Goal: Transaction & Acquisition: Purchase product/service

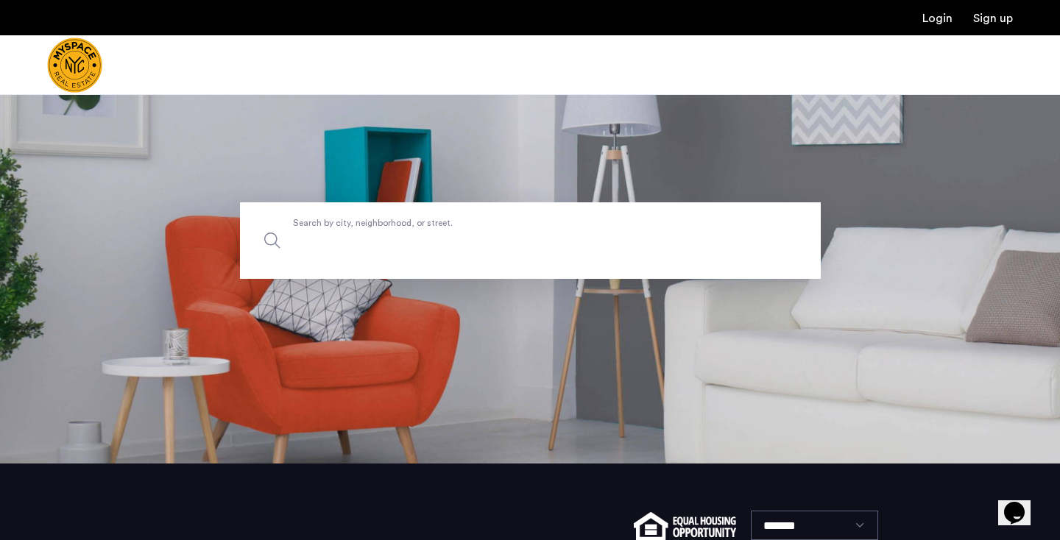
click at [574, 215] on input "Search by city, neighborhood, or street." at bounding box center [530, 240] width 581 height 77
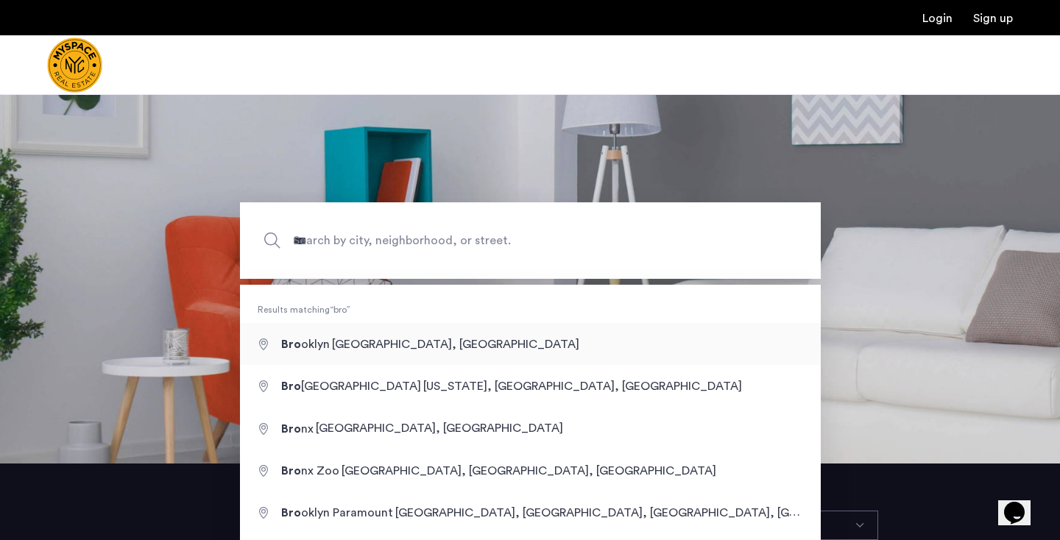
type input "**********"
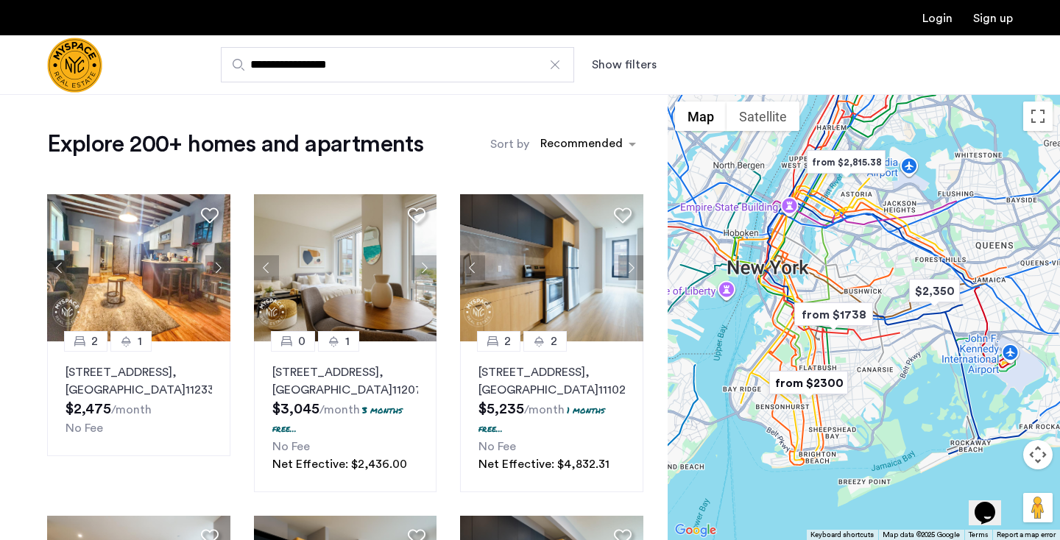
click at [622, 70] on button "Show filters" at bounding box center [624, 65] width 65 height 18
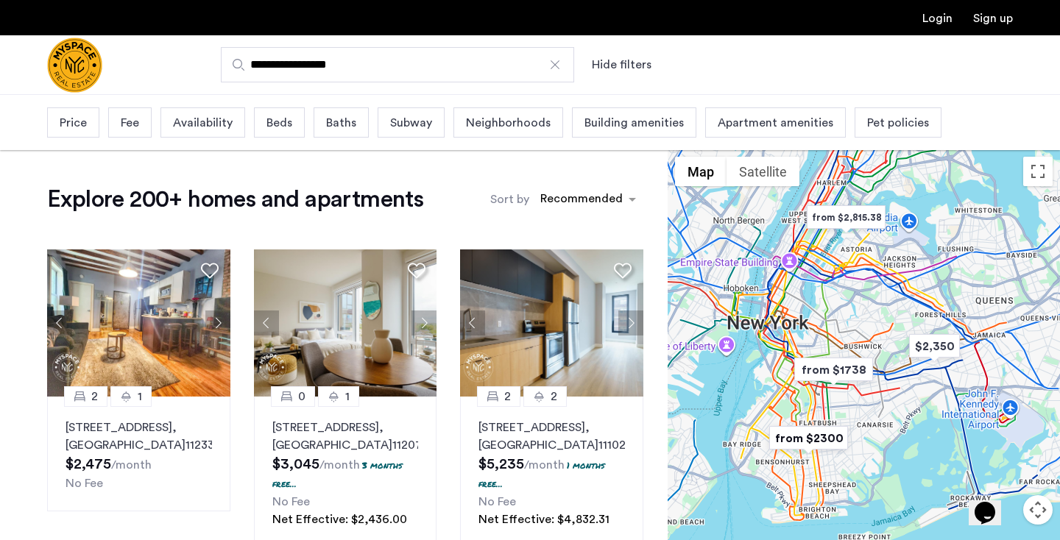
click at [72, 123] on span "Price" at bounding box center [73, 123] width 27 height 18
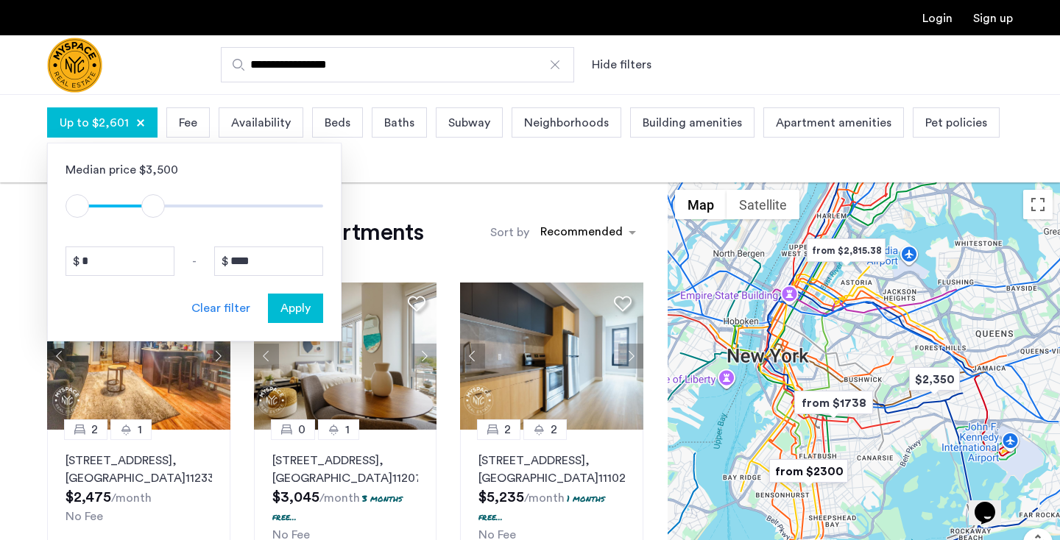
type input "****"
drag, startPoint x: 312, startPoint y: 207, endPoint x: 165, endPoint y: 209, distance: 147.3
click at [165, 209] on span "ngx-slider-max" at bounding box center [165, 206] width 24 height 24
click at [313, 313] on div "Apply" at bounding box center [295, 309] width 46 height 18
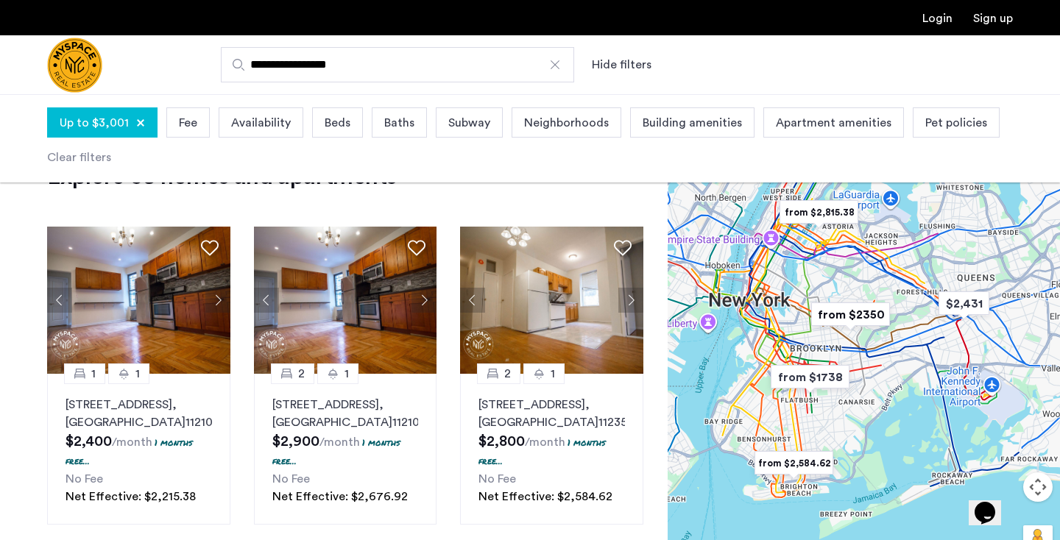
scroll to position [66, 0]
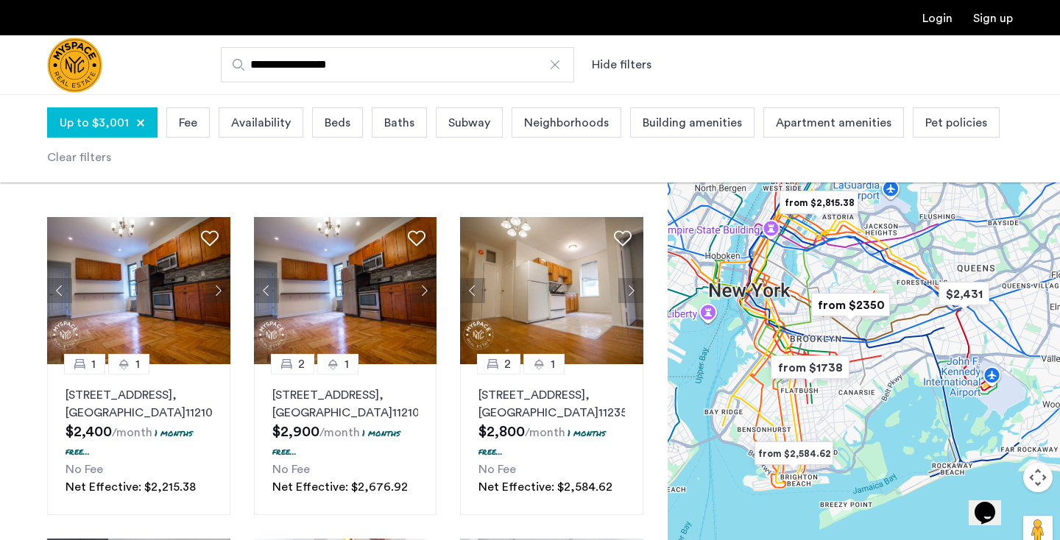
click at [1037, 477] on button "Map camera controls" at bounding box center [1037, 477] width 29 height 29
click at [997, 440] on button "Zoom in" at bounding box center [1001, 440] width 29 height 29
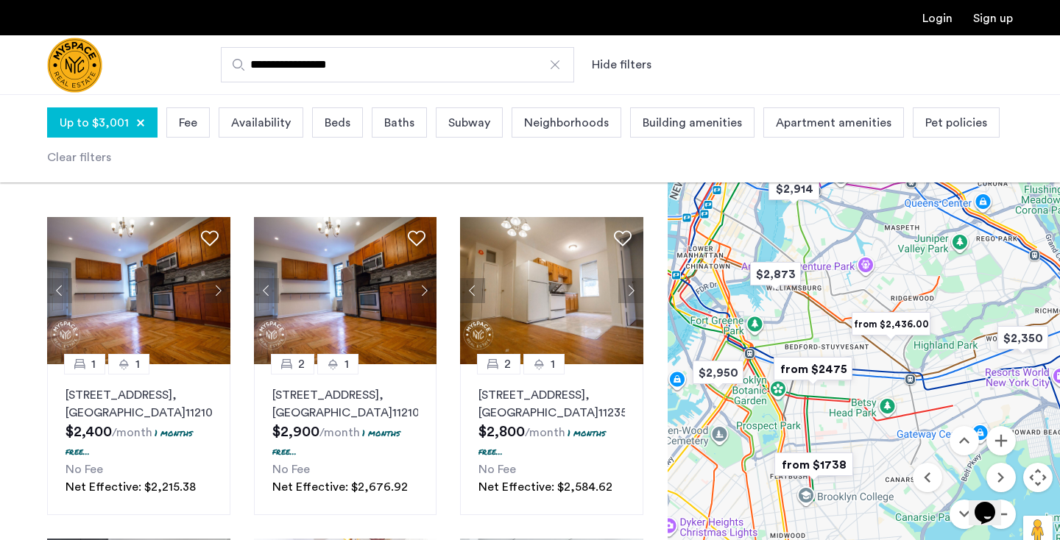
drag, startPoint x: 816, startPoint y: 360, endPoint x: 875, endPoint y: 401, distance: 71.3
click at [875, 401] on div at bounding box center [864, 340] width 392 height 446
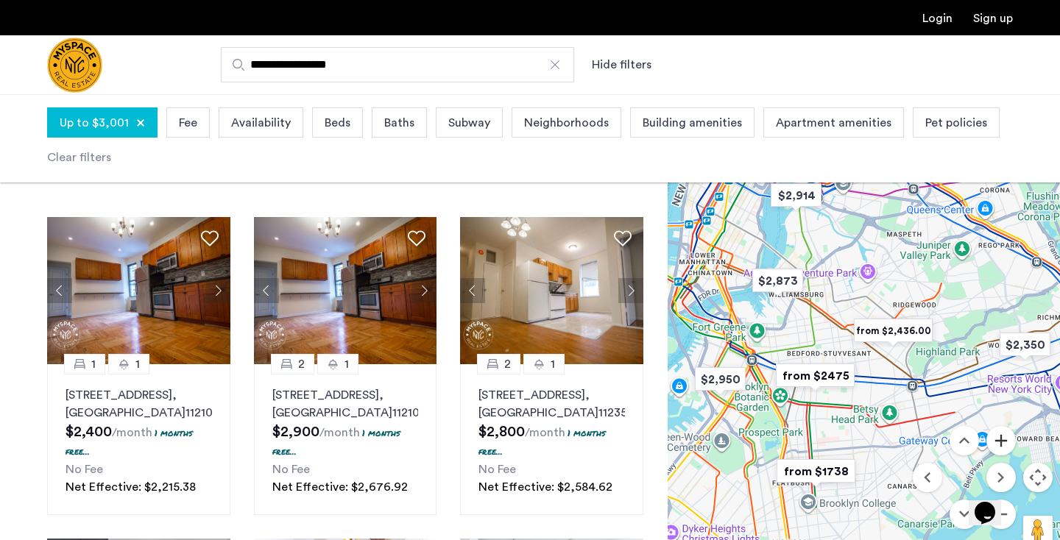
click at [999, 440] on button "Zoom in" at bounding box center [1001, 440] width 29 height 29
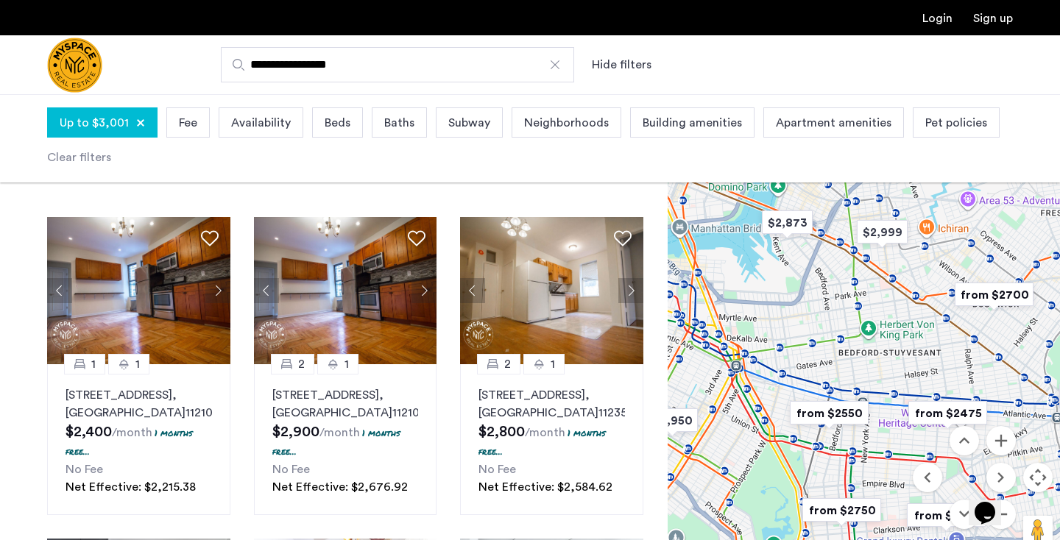
drag, startPoint x: 734, startPoint y: 446, endPoint x: 833, endPoint y: 431, distance: 100.5
click at [833, 431] on div at bounding box center [864, 340] width 392 height 446
click at [838, 412] on img "from $2550" at bounding box center [830, 413] width 91 height 33
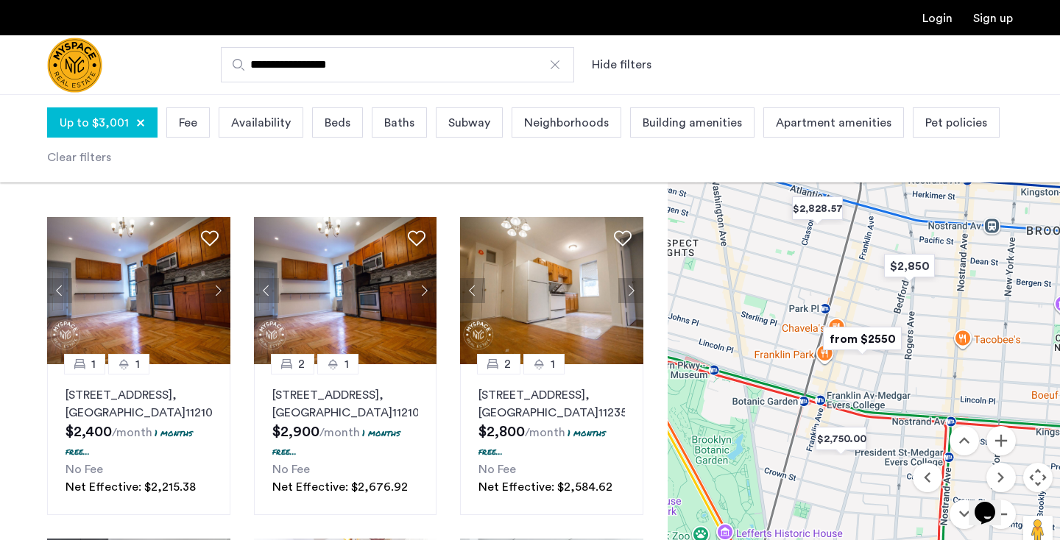
click at [856, 342] on img "from $2550" at bounding box center [862, 338] width 91 height 33
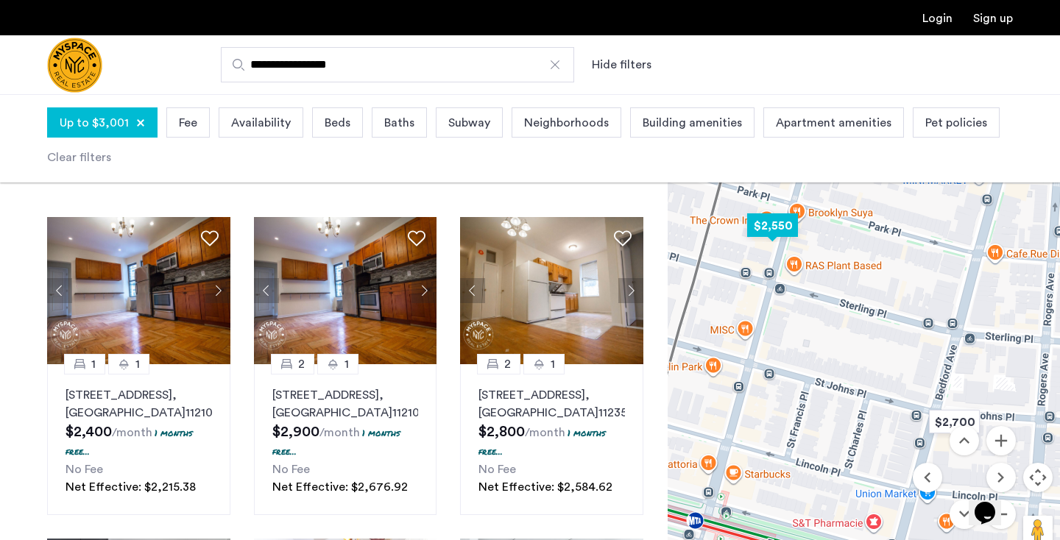
click at [769, 230] on img "$2,550" at bounding box center [772, 225] width 63 height 33
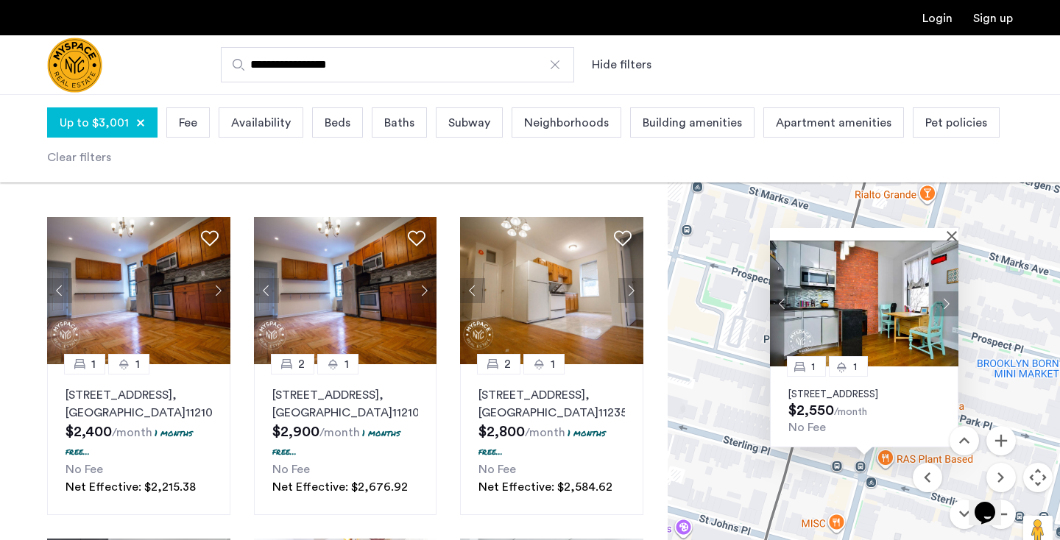
click at [850, 320] on img at bounding box center [864, 304] width 188 height 126
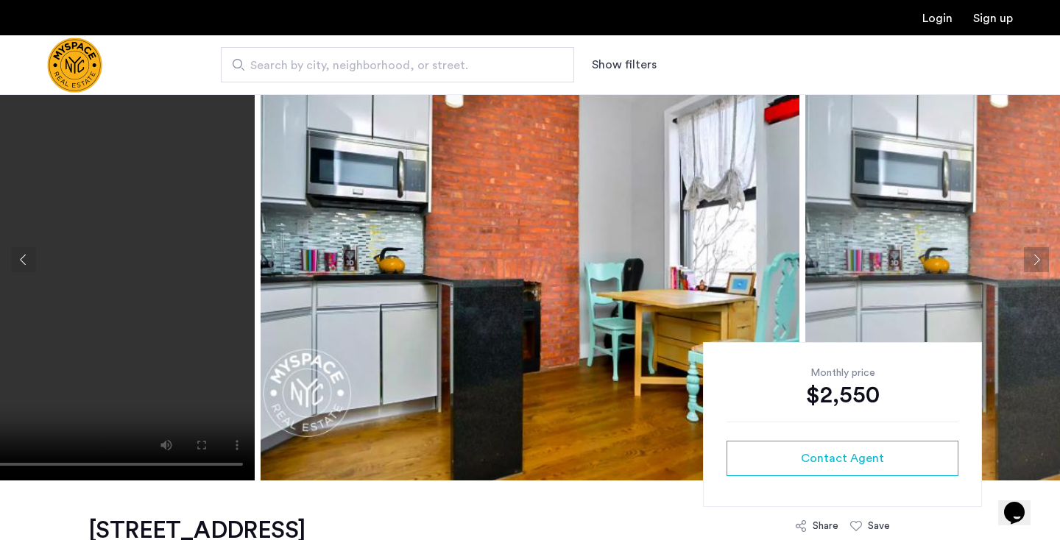
scroll to position [63, 0]
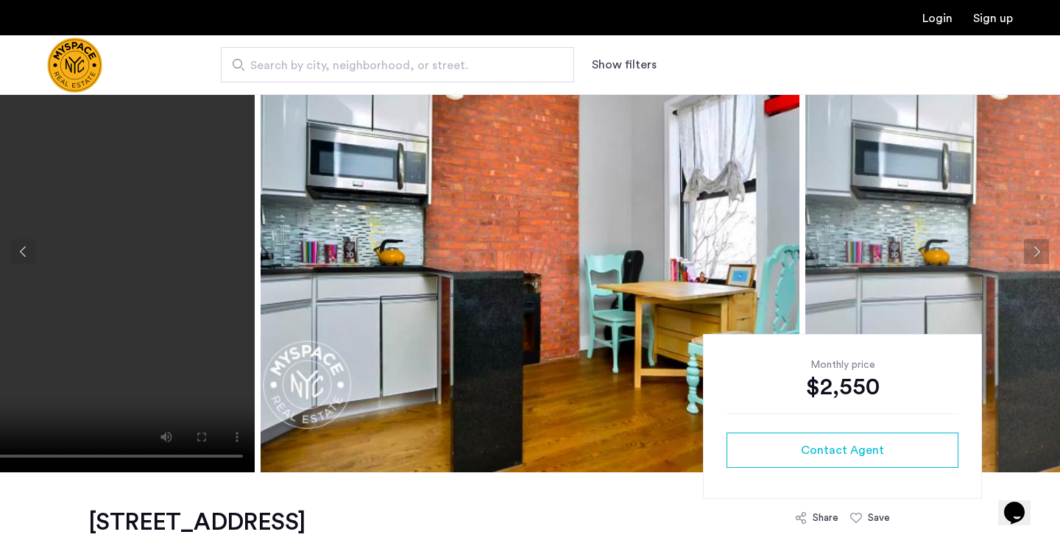
click at [1030, 255] on button "Next apartment" at bounding box center [1036, 251] width 25 height 25
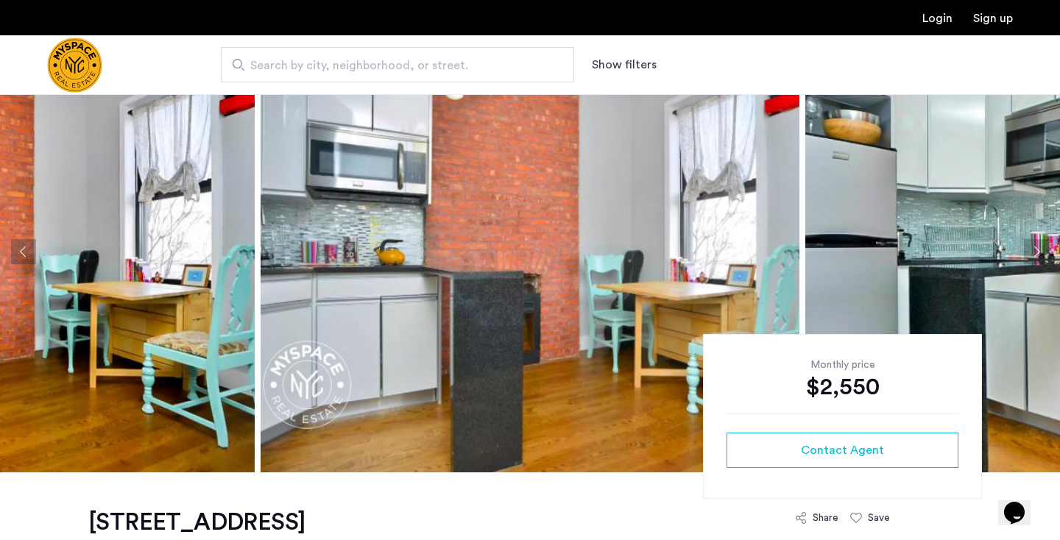
click at [1028, 255] on button "Next apartment" at bounding box center [1036, 251] width 25 height 25
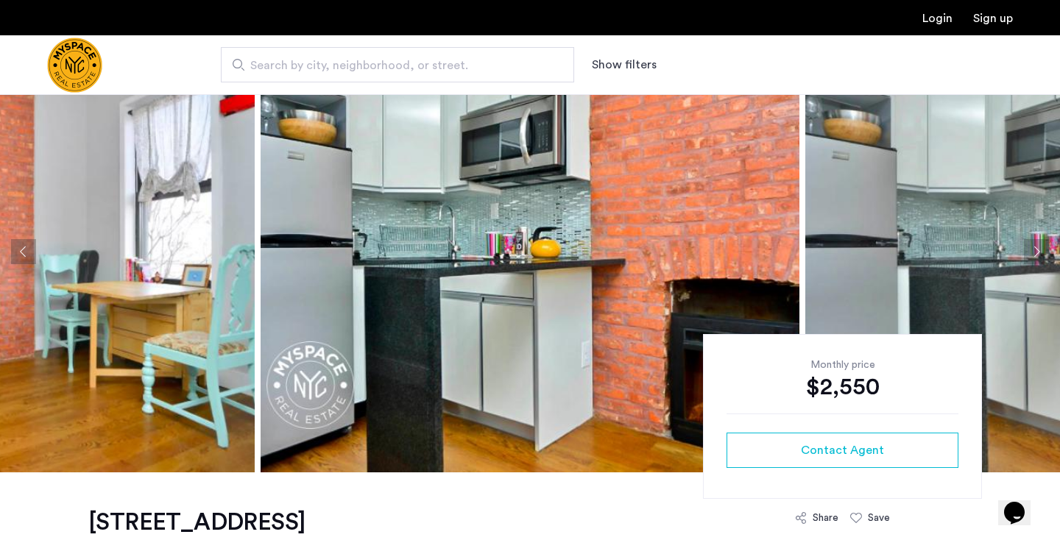
click at [1028, 255] on button "Next apartment" at bounding box center [1036, 251] width 25 height 25
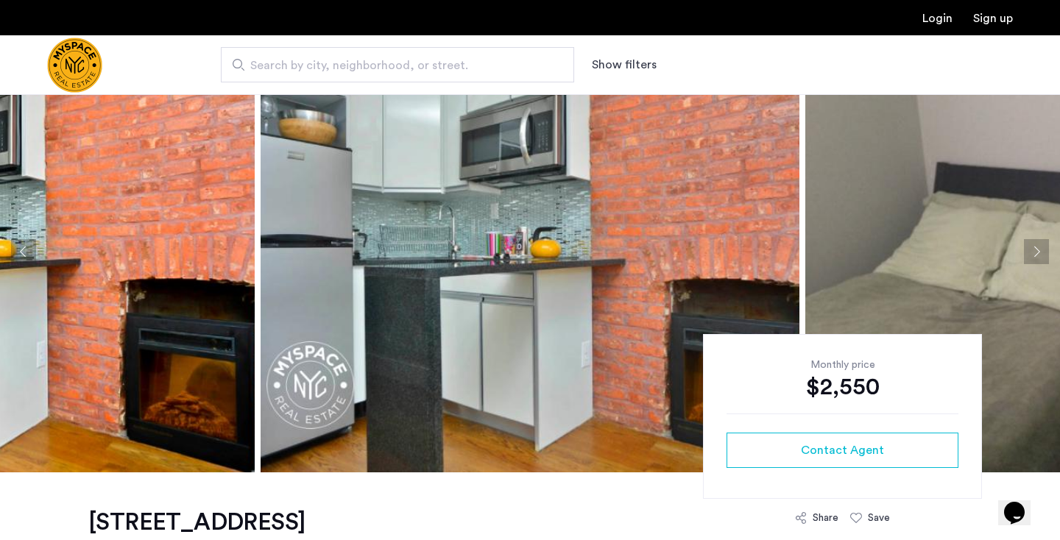
click at [1028, 255] on button "Next apartment" at bounding box center [1036, 251] width 25 height 25
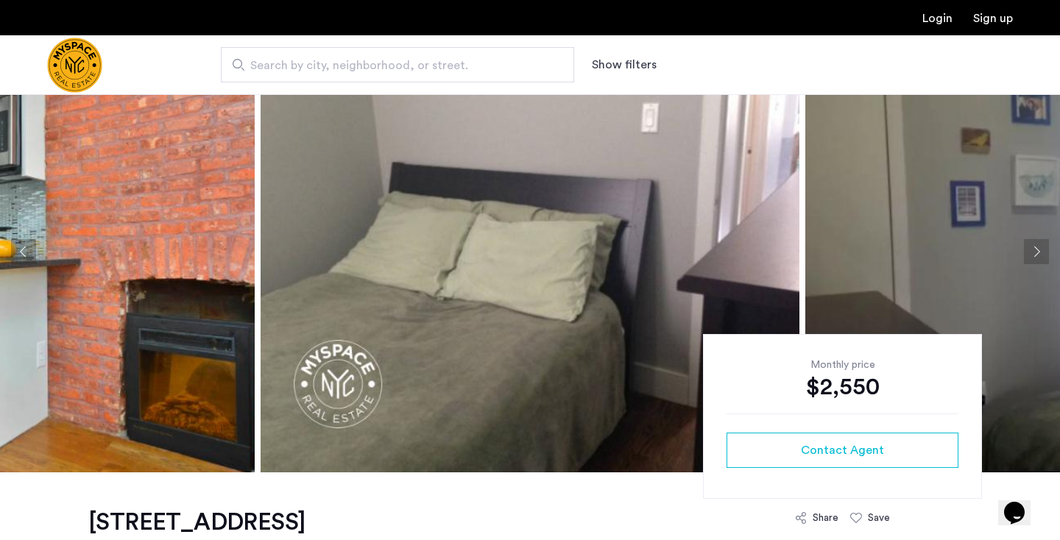
click at [1028, 255] on button "Next apartment" at bounding box center [1036, 251] width 25 height 25
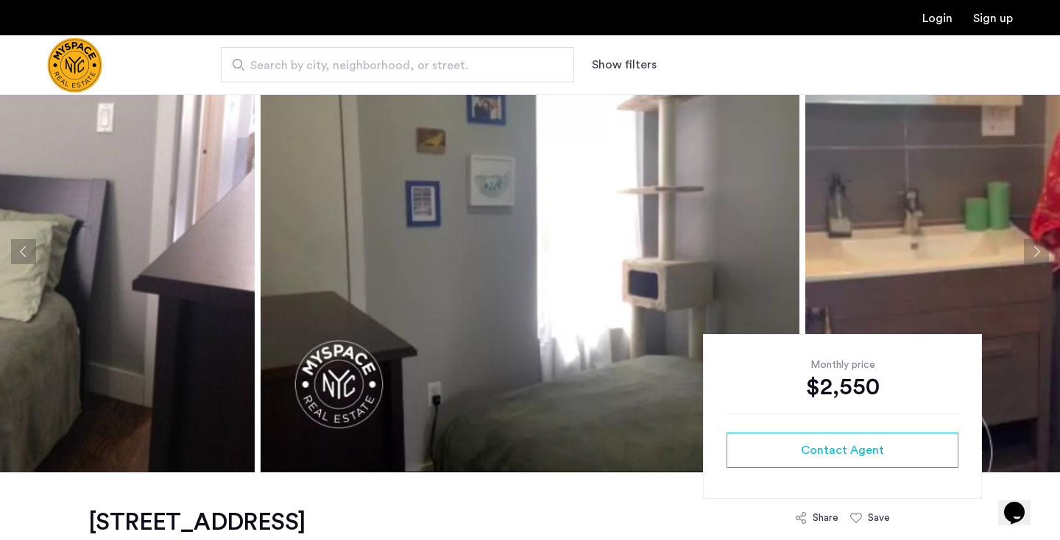
click at [1028, 255] on button "Next apartment" at bounding box center [1036, 251] width 25 height 25
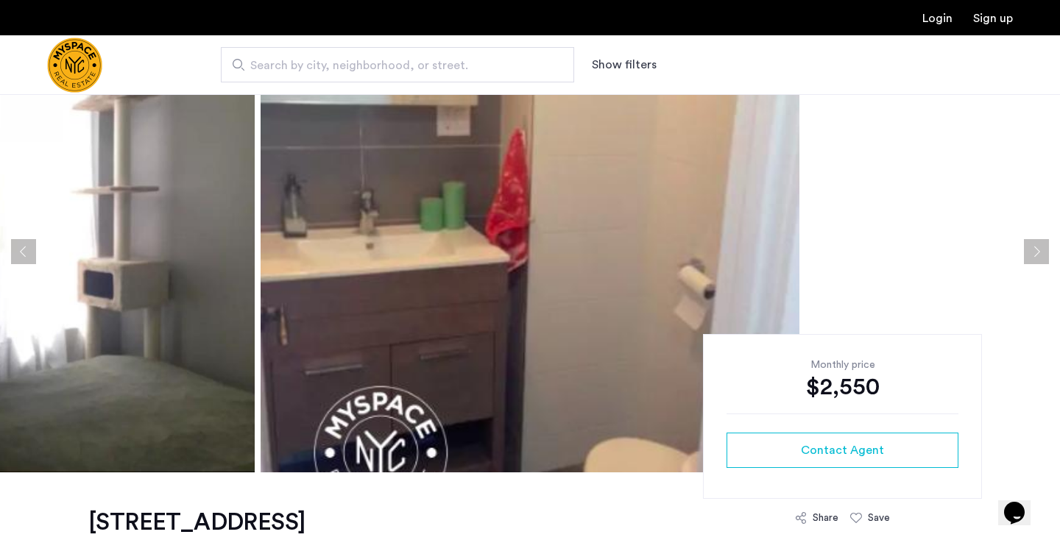
click at [1028, 255] on button "Next apartment" at bounding box center [1036, 251] width 25 height 25
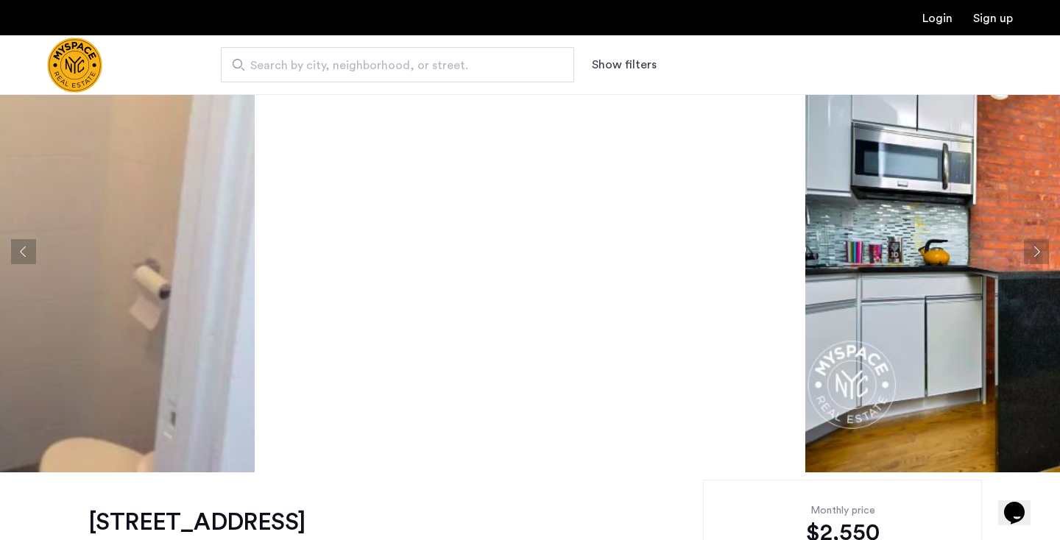
click at [1028, 255] on button "Next apartment" at bounding box center [1036, 251] width 25 height 25
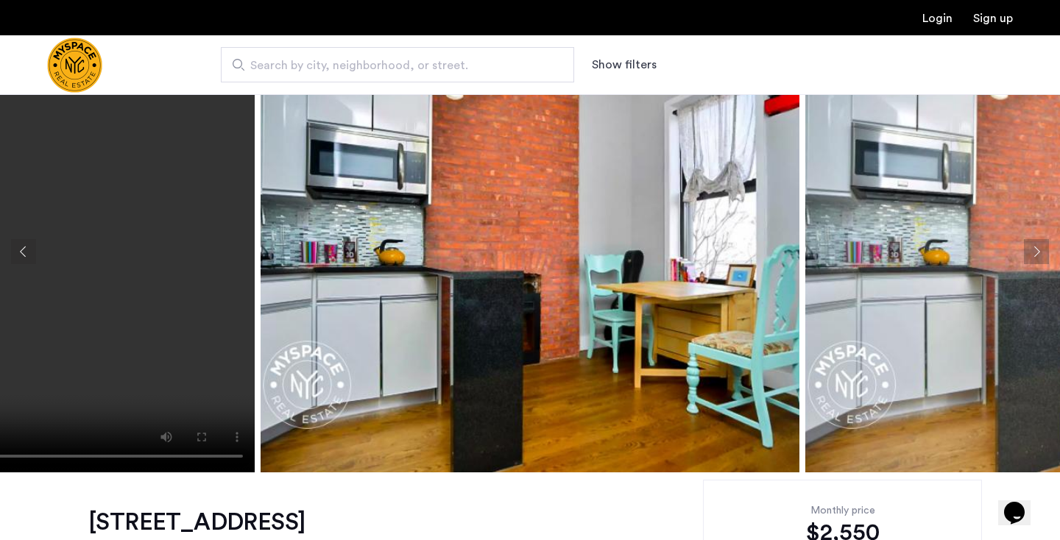
click at [1028, 255] on button "Next apartment" at bounding box center [1036, 251] width 25 height 25
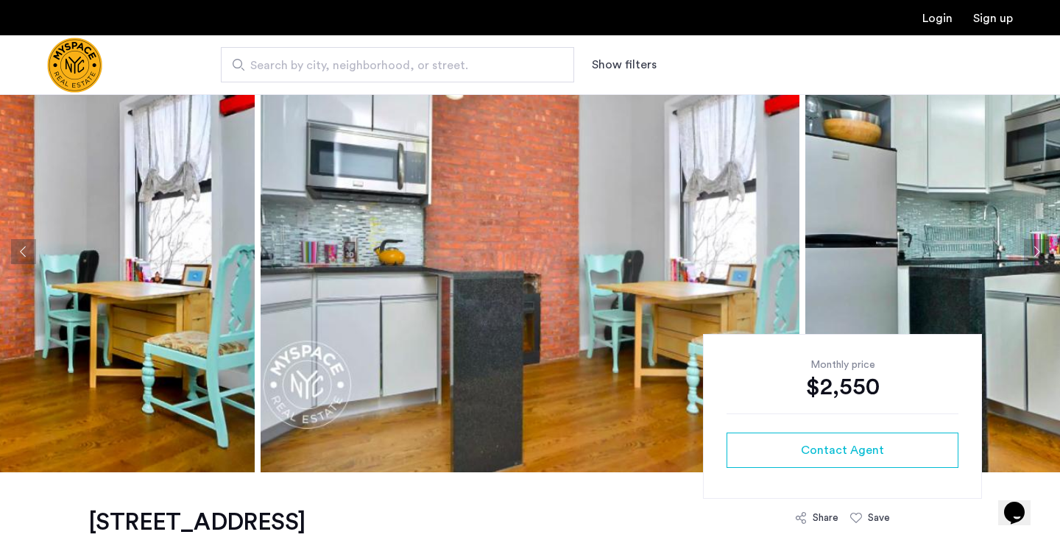
click at [1028, 255] on button "Next apartment" at bounding box center [1036, 251] width 25 height 25
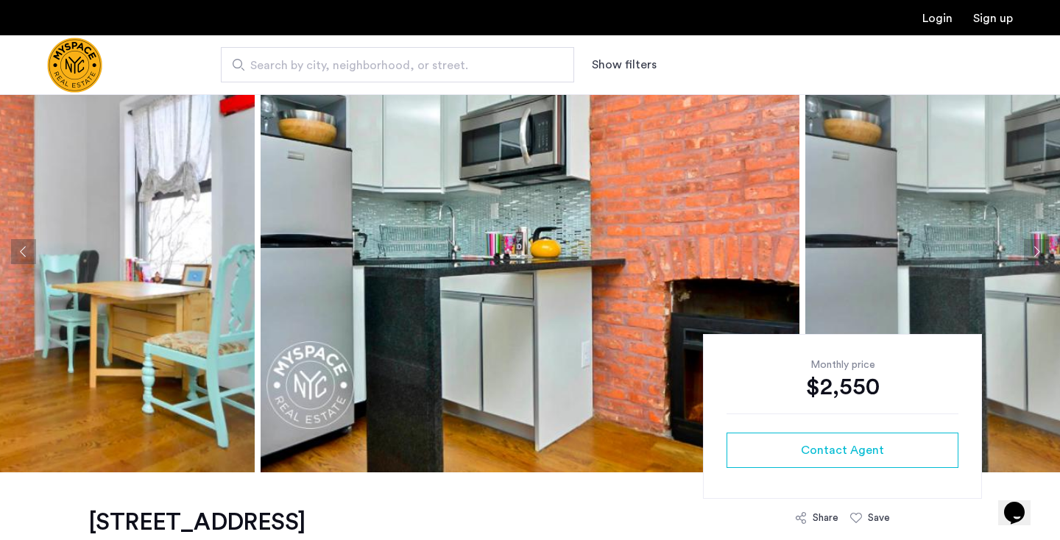
click at [1028, 255] on button "Next apartment" at bounding box center [1036, 251] width 25 height 25
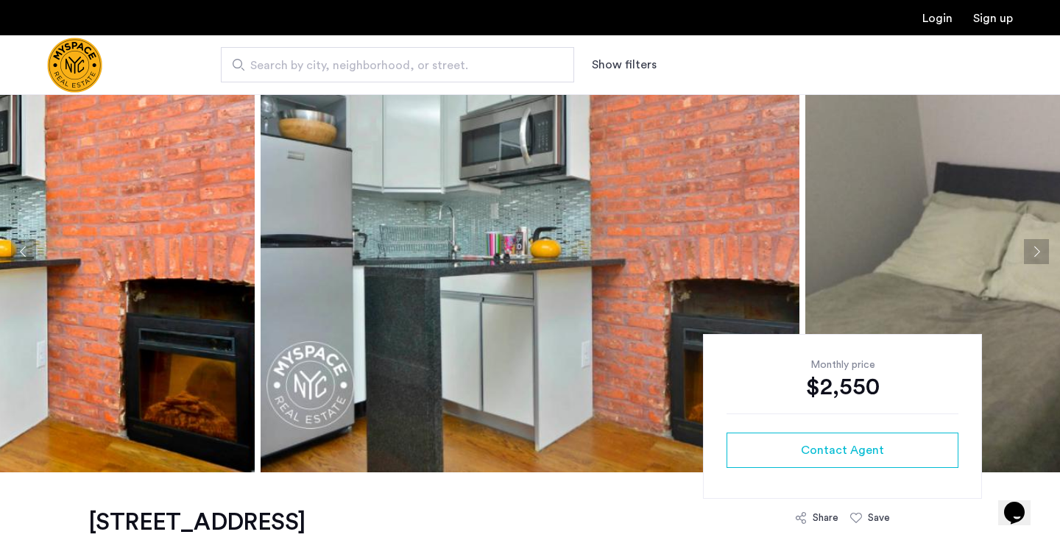
click at [1028, 255] on button "Next apartment" at bounding box center [1036, 251] width 25 height 25
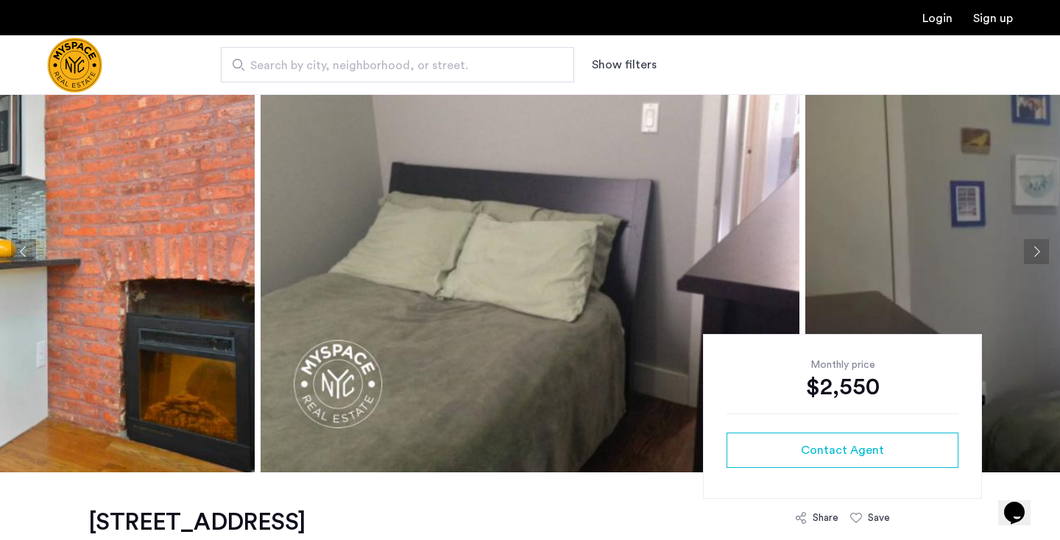
click at [1028, 255] on button "Next apartment" at bounding box center [1036, 251] width 25 height 25
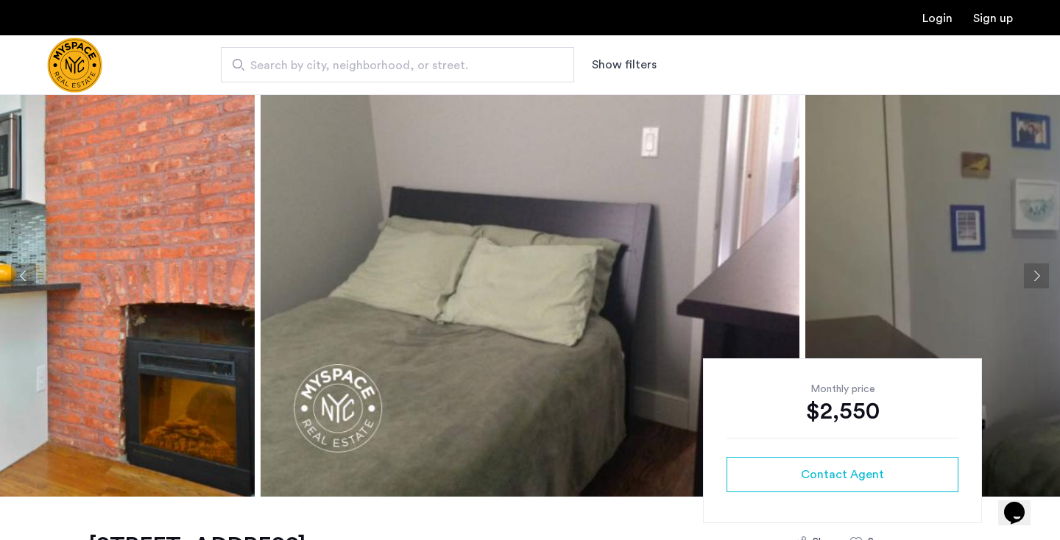
scroll to position [0, 0]
